Goal: Task Accomplishment & Management: Use online tool/utility

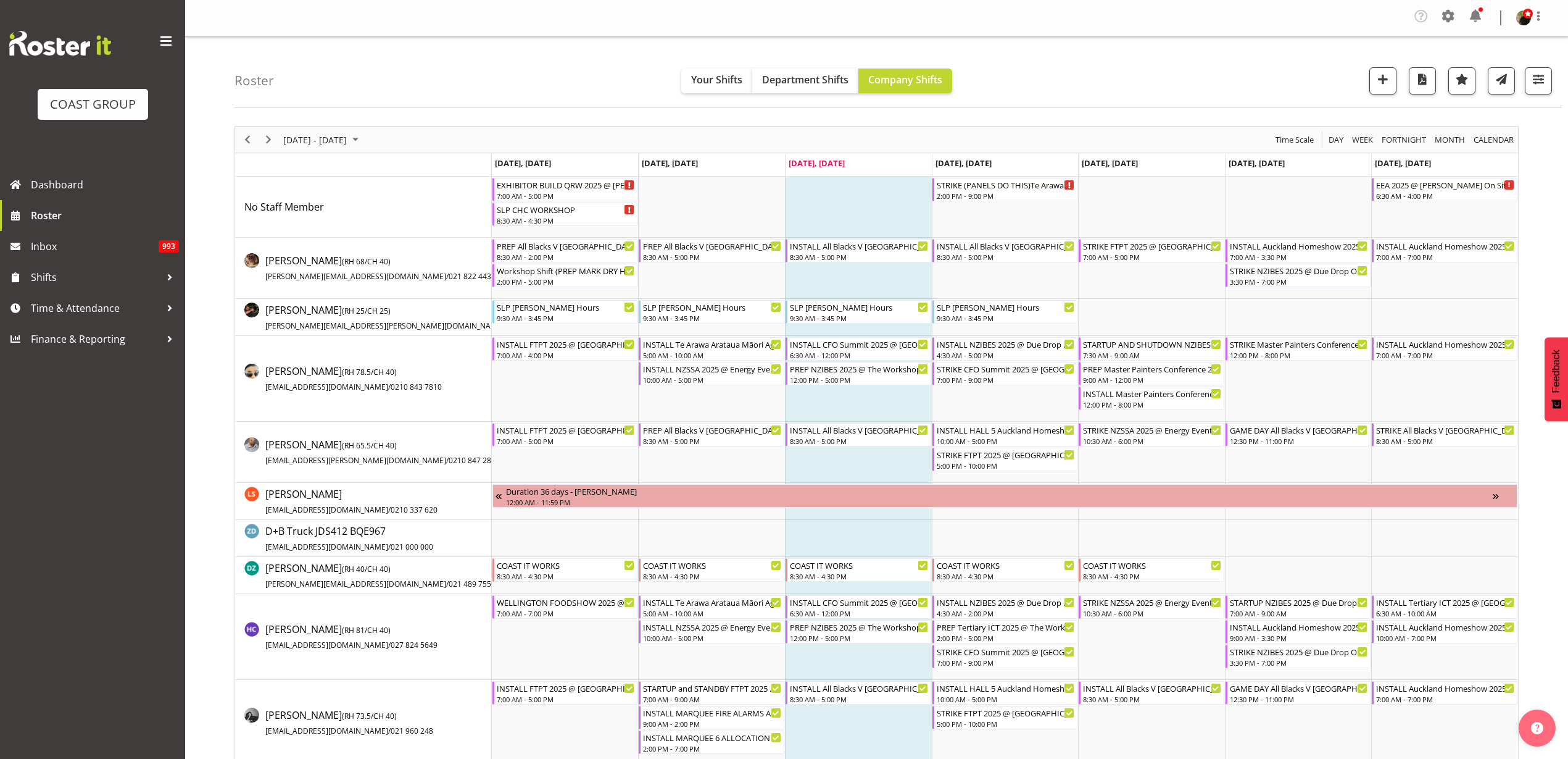
click at [105, 105] on div "COAST GROUP" at bounding box center [93, 103] width 86 height 19
click at [431, 49] on div "Roster Your Shifts Department Shifts Company Shifts 2 Locations Clear CARLTON E…" at bounding box center [897, 71] width 1327 height 71
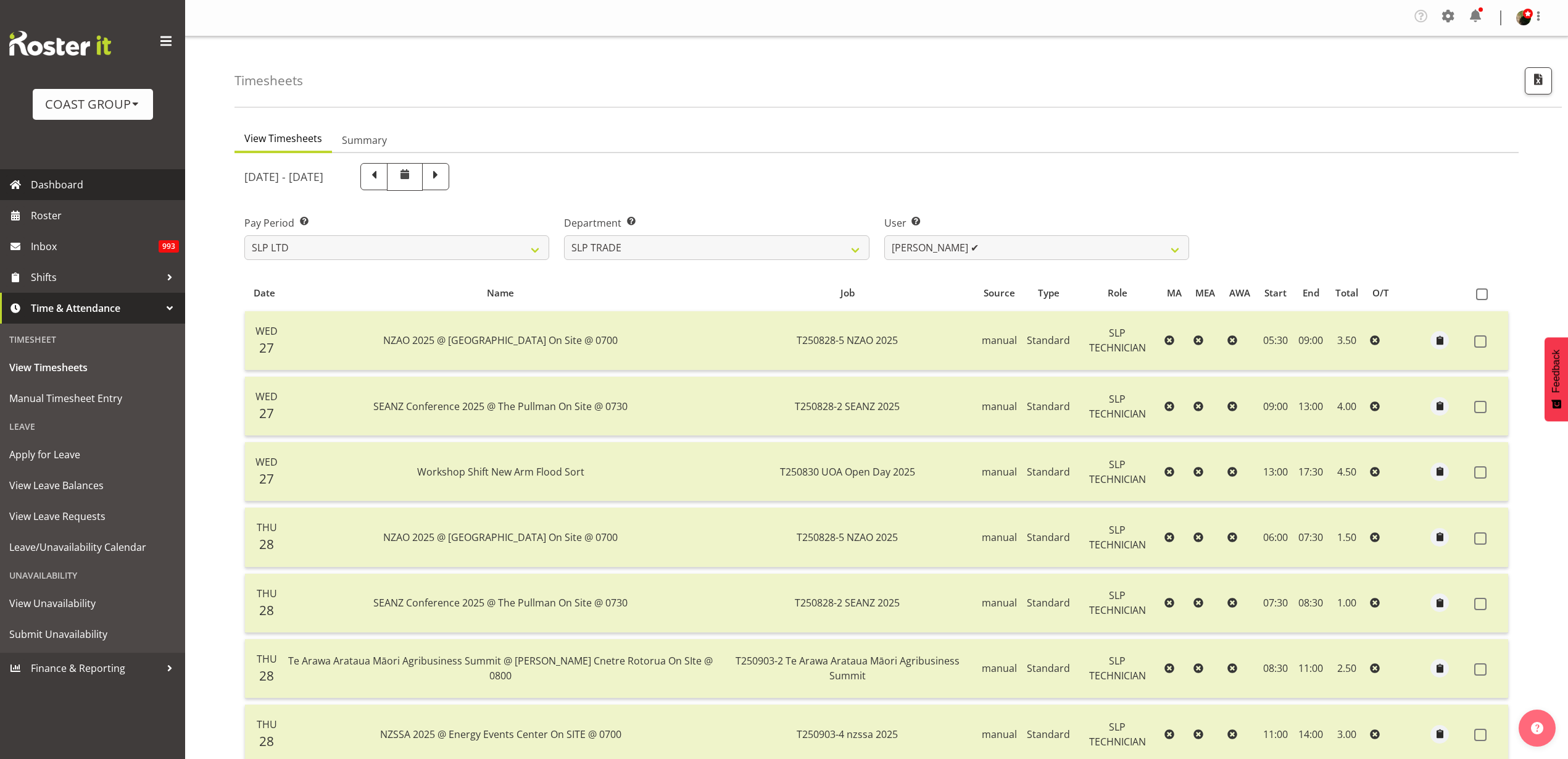
select select "23"
click at [81, 217] on span "Roster" at bounding box center [105, 215] width 148 height 19
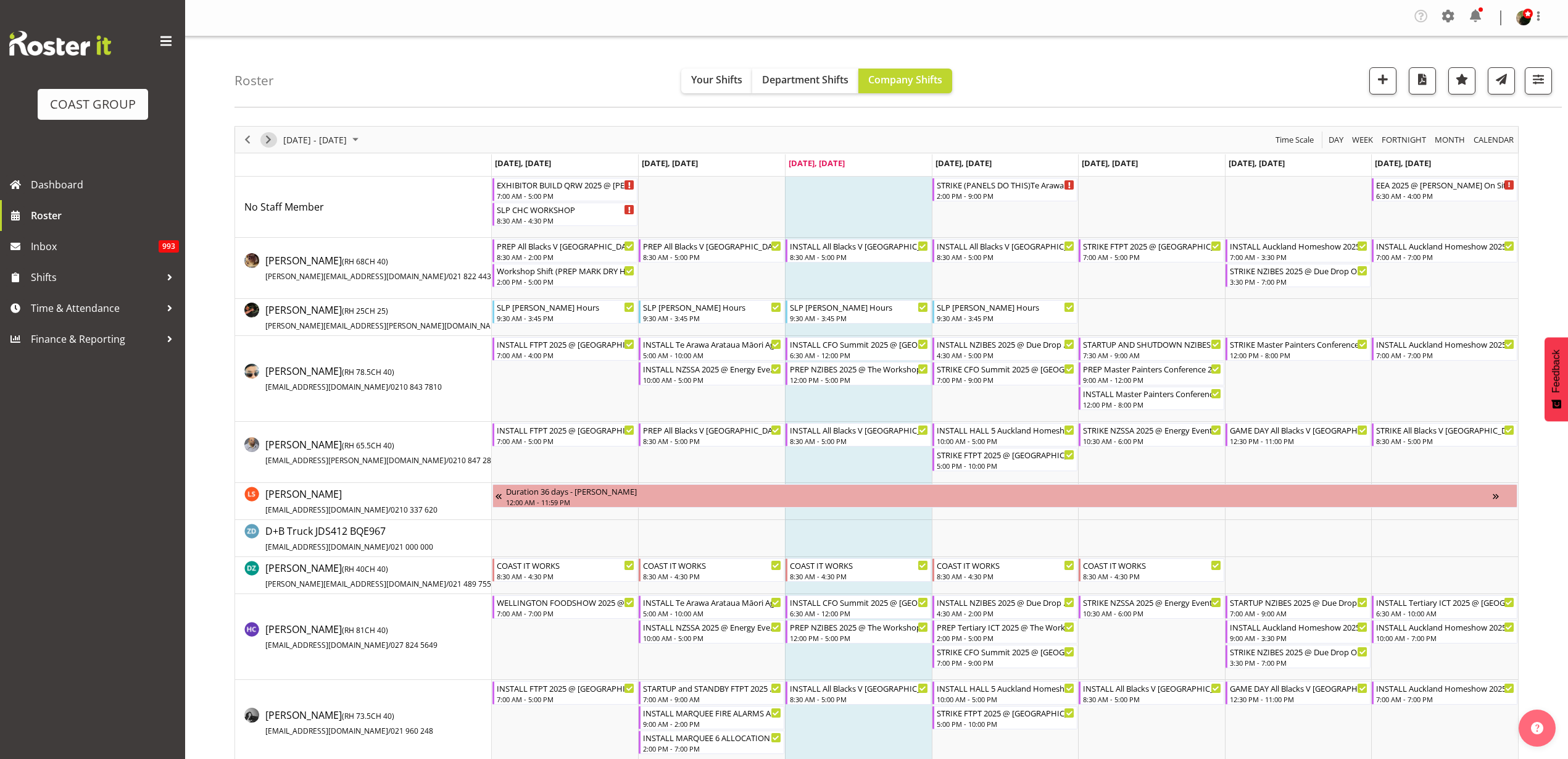
click at [267, 139] on span "Next" at bounding box center [268, 140] width 15 height 16
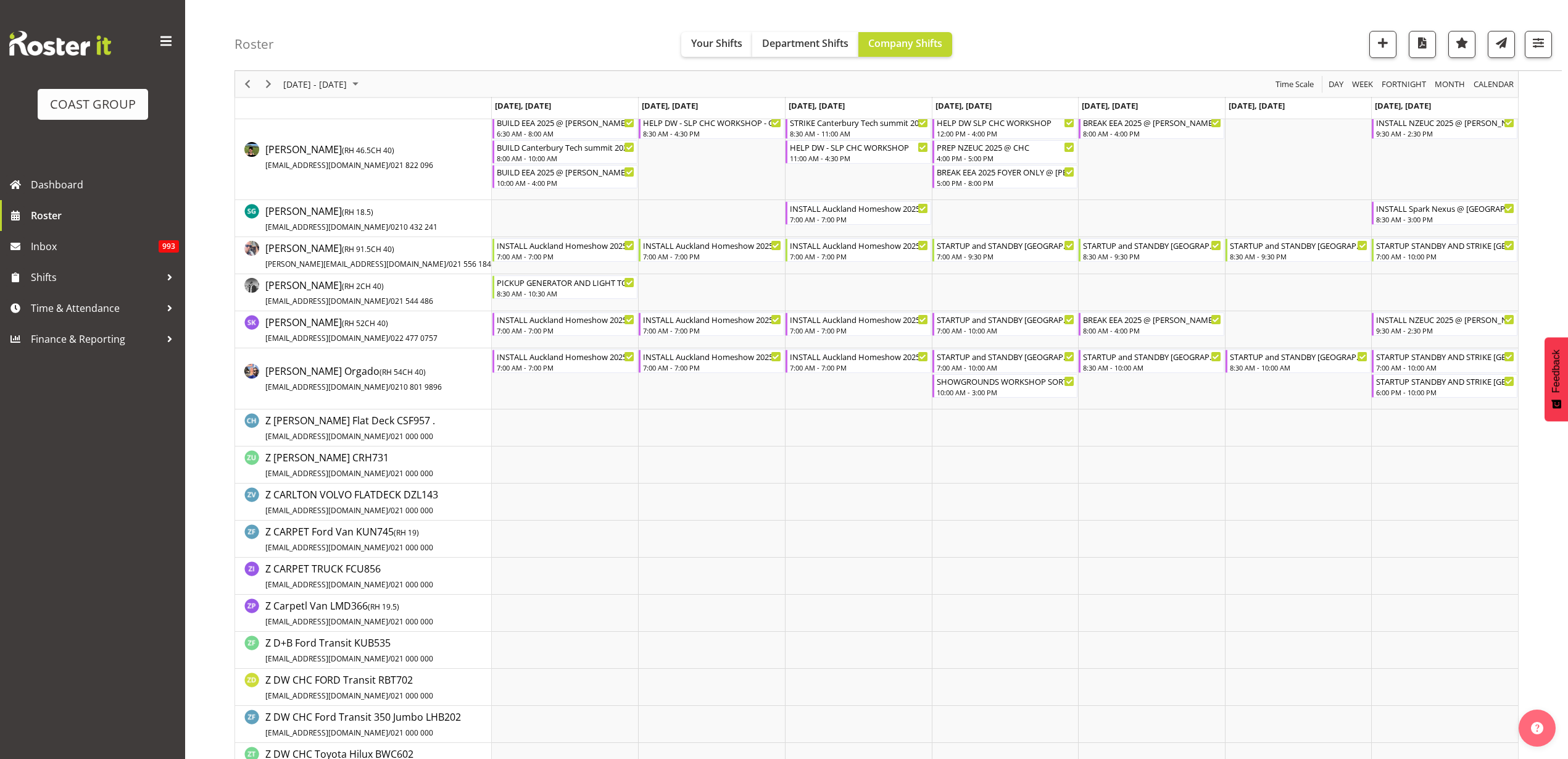
scroll to position [1543, 0]
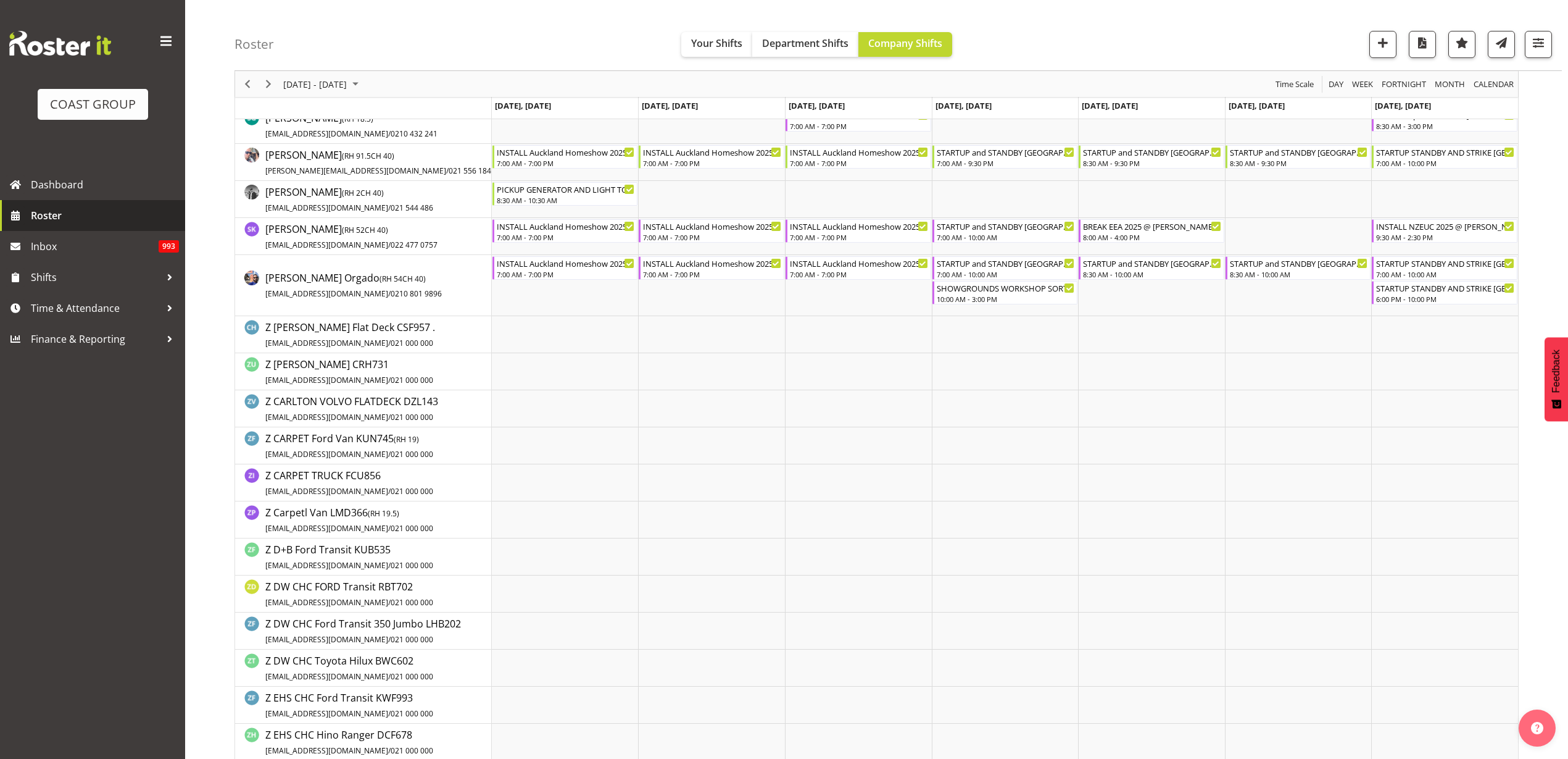
click at [78, 224] on link "Roster" at bounding box center [93, 216] width 185 height 31
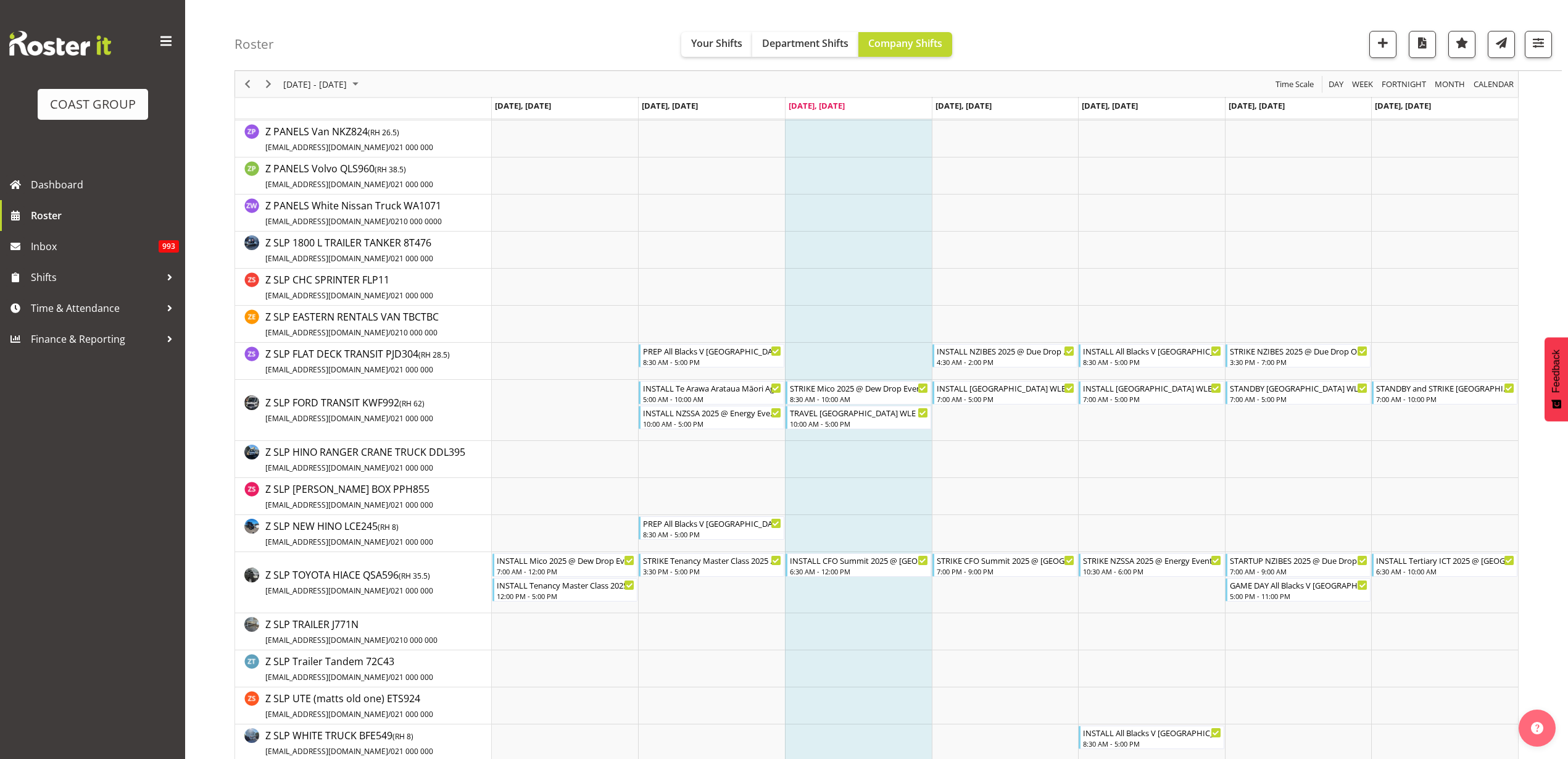
scroll to position [2737, 0]
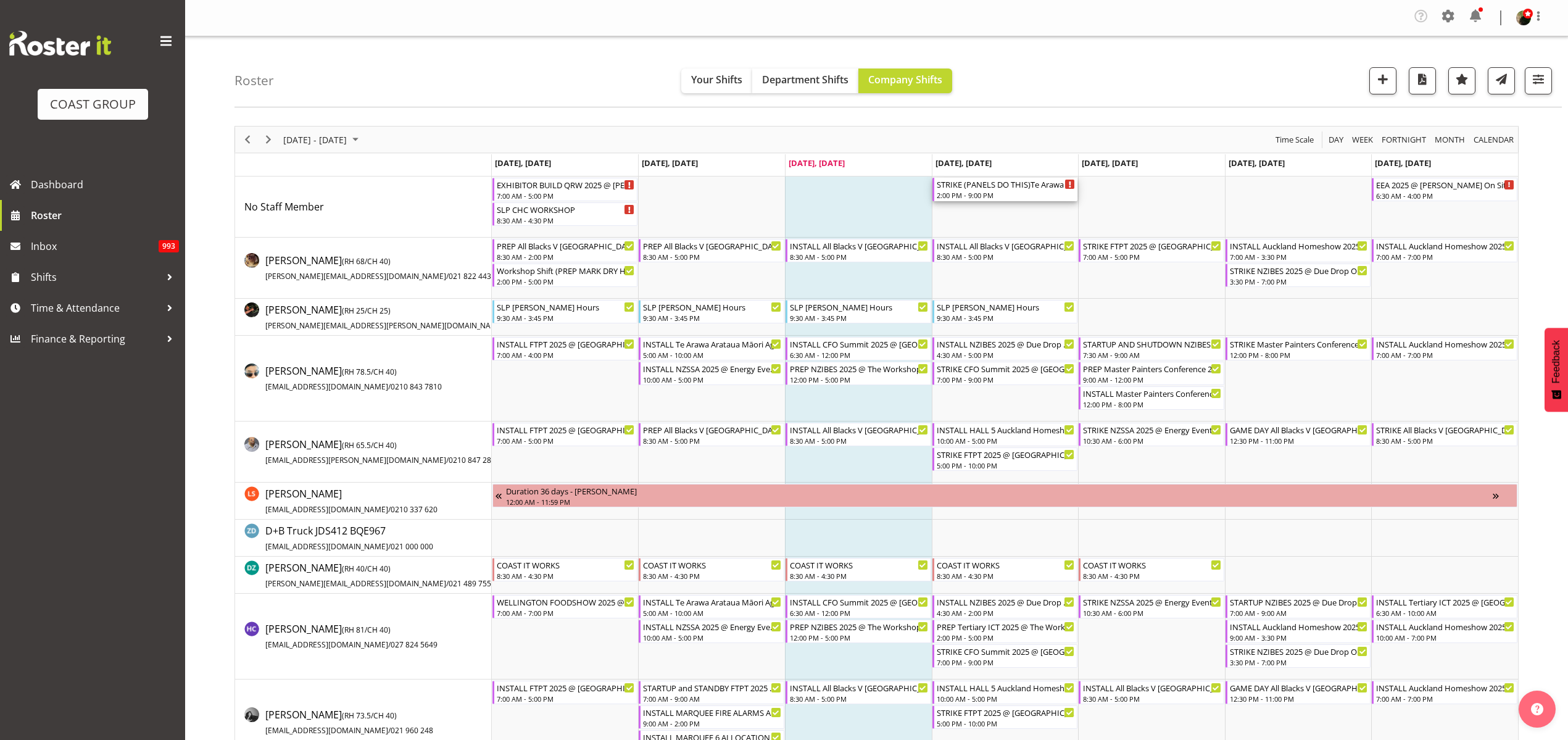
click at [1008, 194] on div "2:00 PM - 9:00 PM" at bounding box center [1006, 195] width 138 height 10
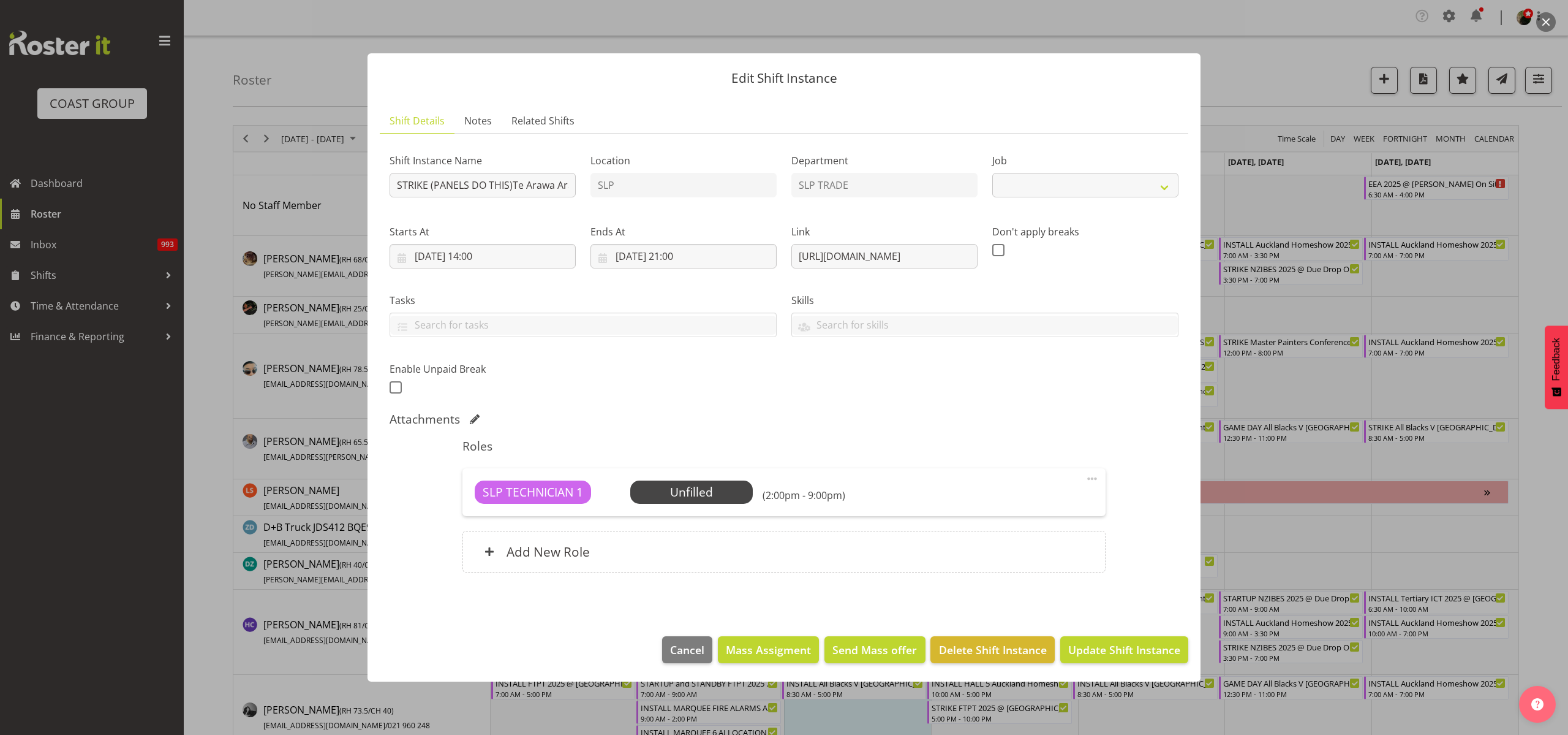
select select "10391"
click at [522, 183] on input "STRIKE (PANELS DO THIS)Te Arawa Arataua Māori Agribusiness Summit @ [PERSON_NAM…" at bounding box center [483, 184] width 186 height 24
drag, startPoint x: 794, startPoint y: 255, endPoint x: 1193, endPoint y: 250, distance: 399.0
click at [1194, 250] on section "Shift Details Notes Related Shifts Shift Instance Name STRIKE (PANELS DO THIS)T…" at bounding box center [784, 359] width 833 height 528
